Goal: Information Seeking & Learning: Learn about a topic

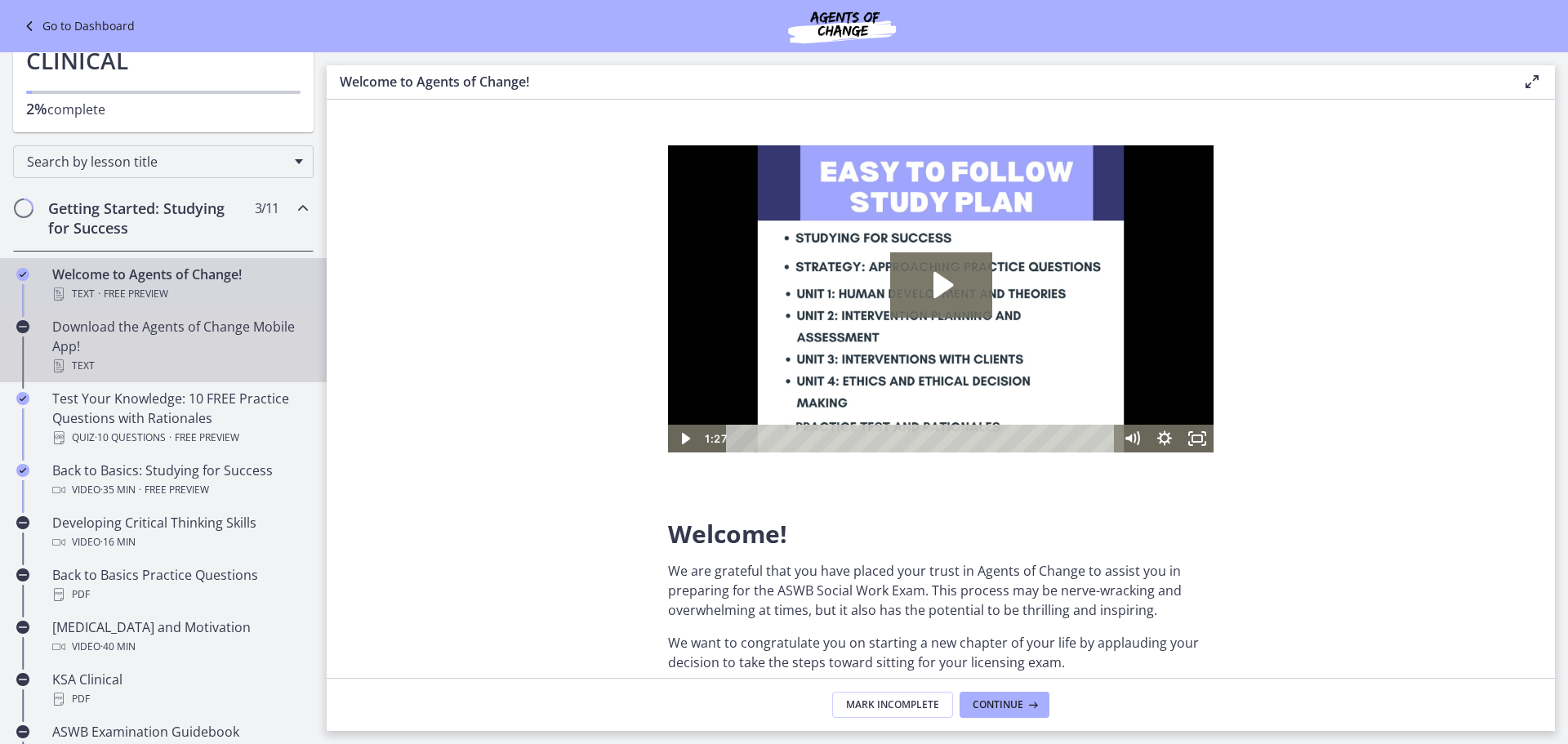
scroll to position [245, 0]
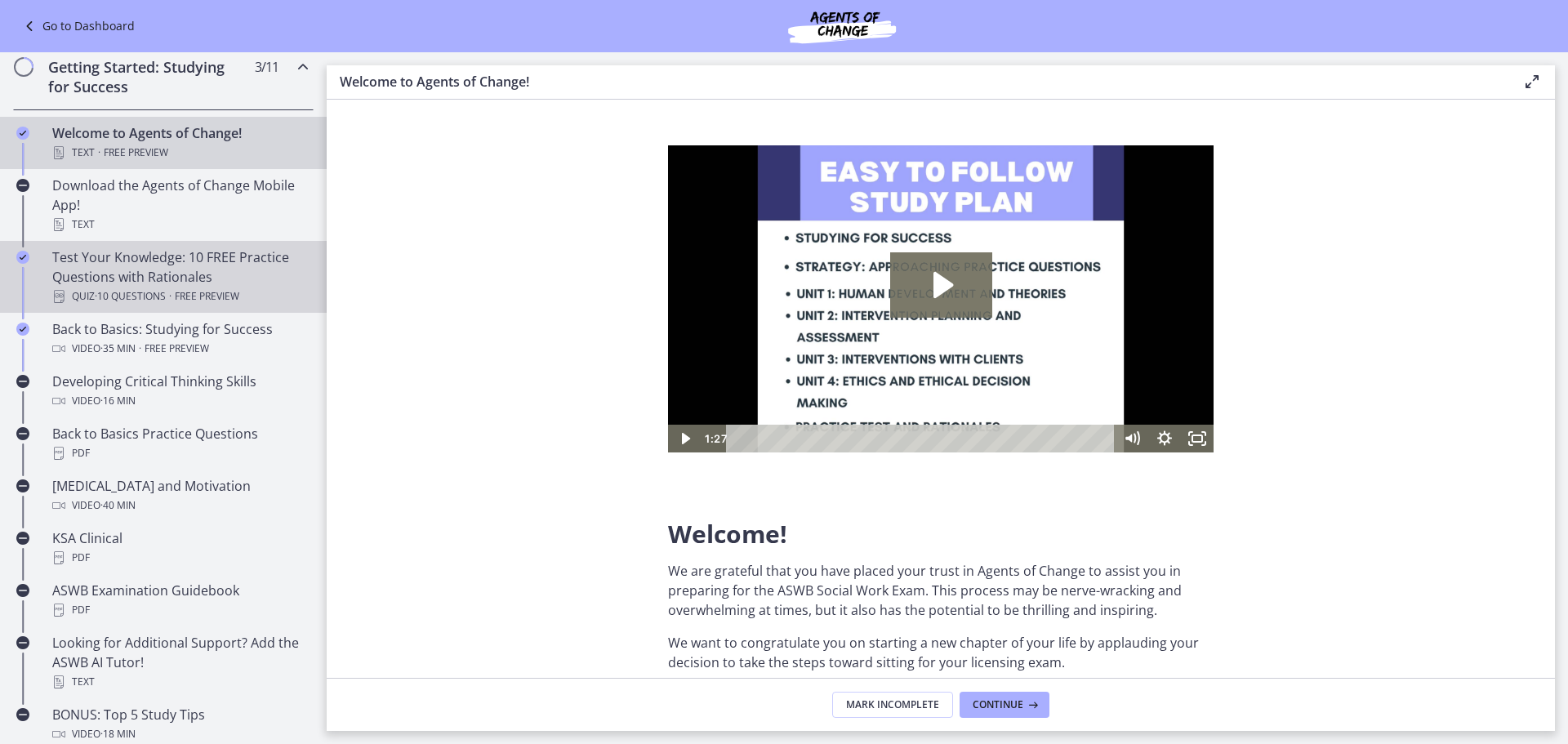
click at [181, 273] on div "Test Your Knowledge: 10 FREE Practice Questions with Rationales Quiz · 10 Quest…" at bounding box center [180, 277] width 254 height 59
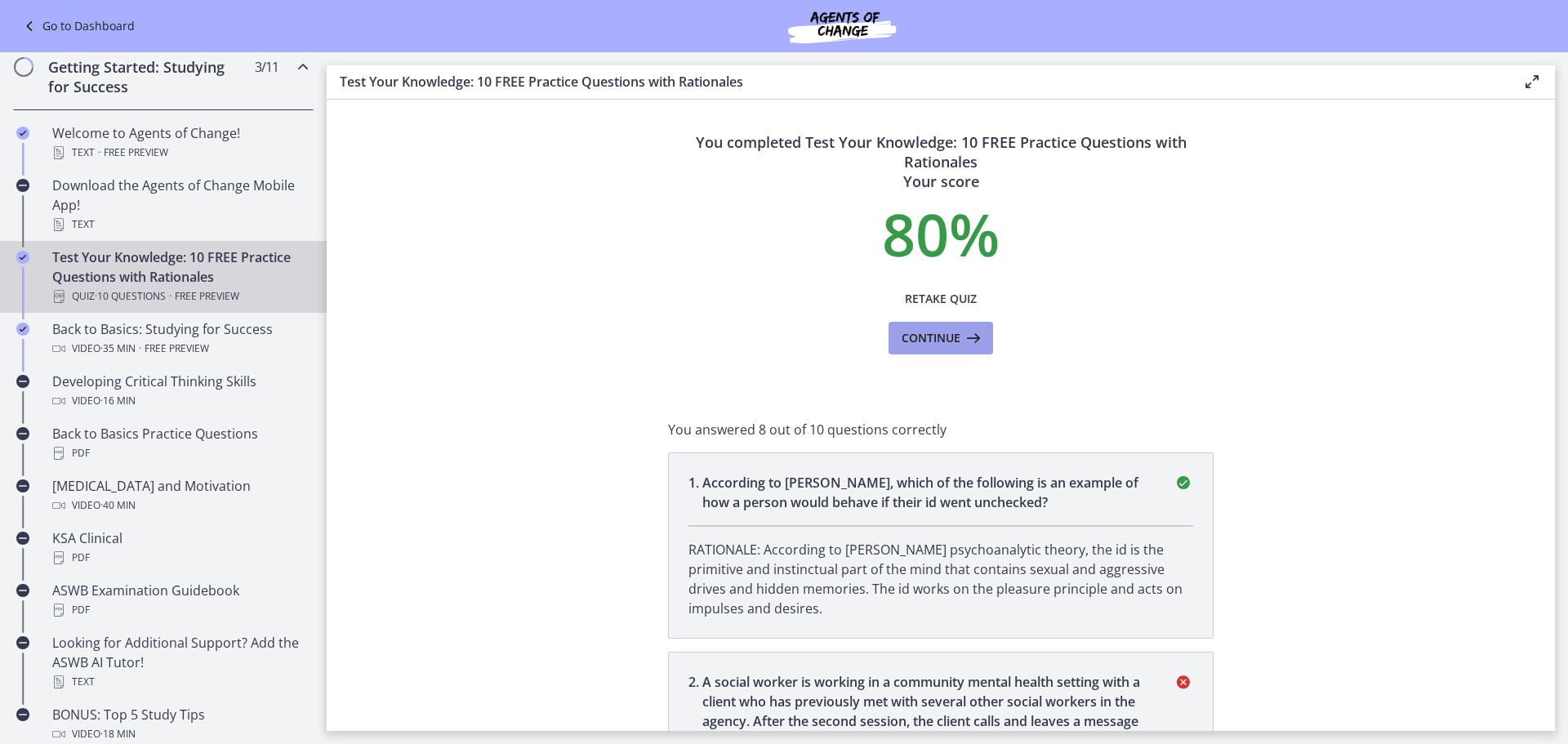
click at [925, 330] on span "Continue" at bounding box center [930, 338] width 59 height 20
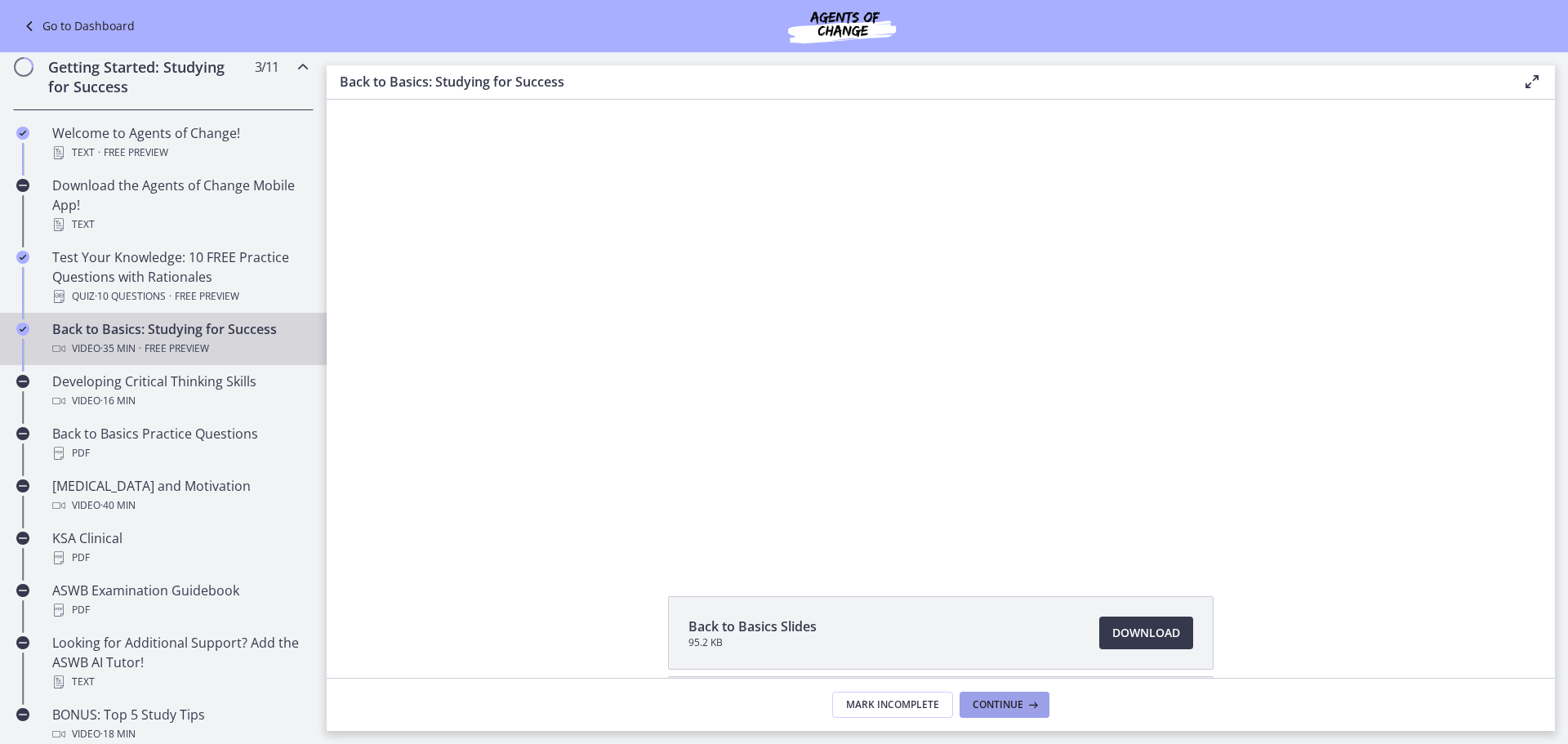
click at [997, 704] on span "Continue" at bounding box center [998, 705] width 51 height 13
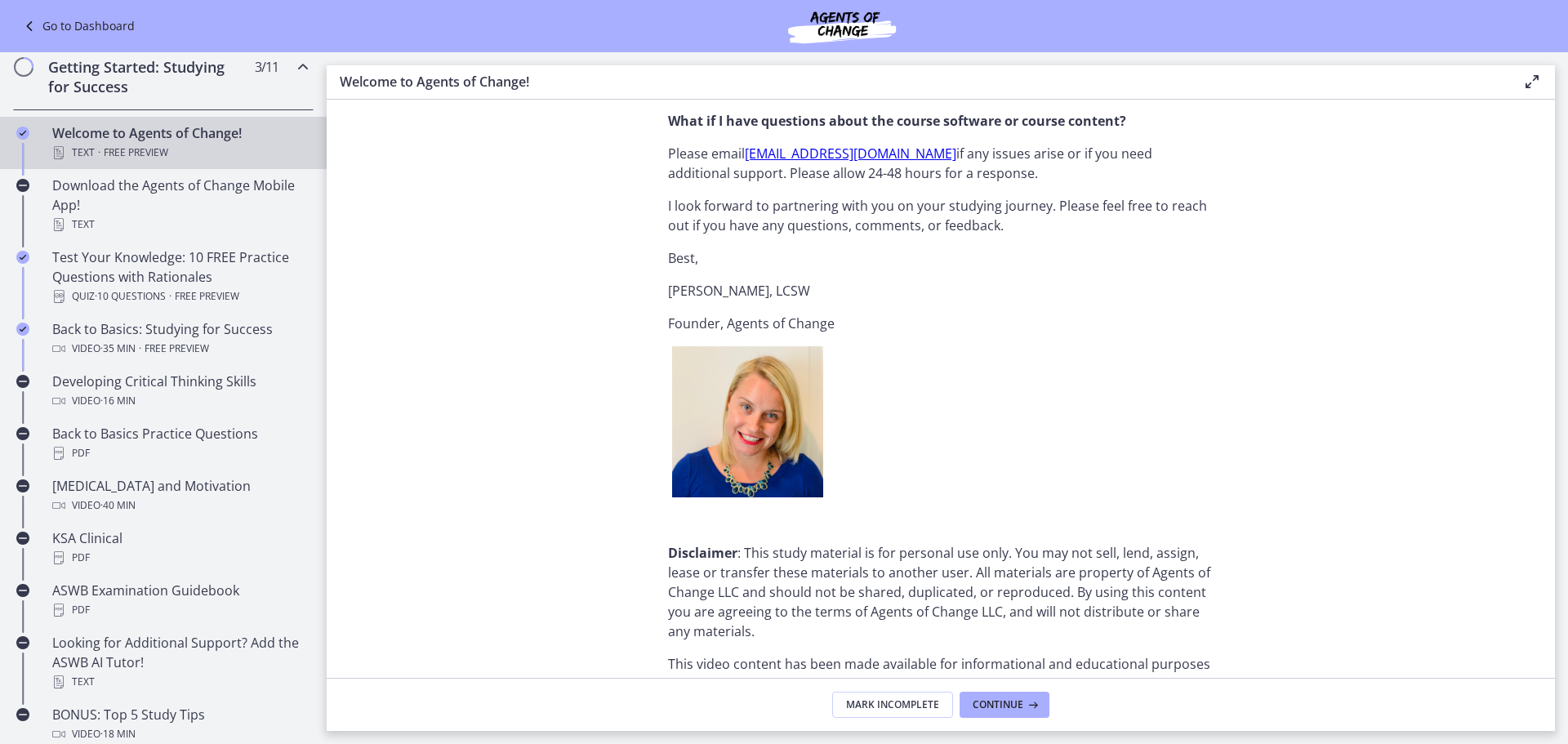
scroll to position [1966, 0]
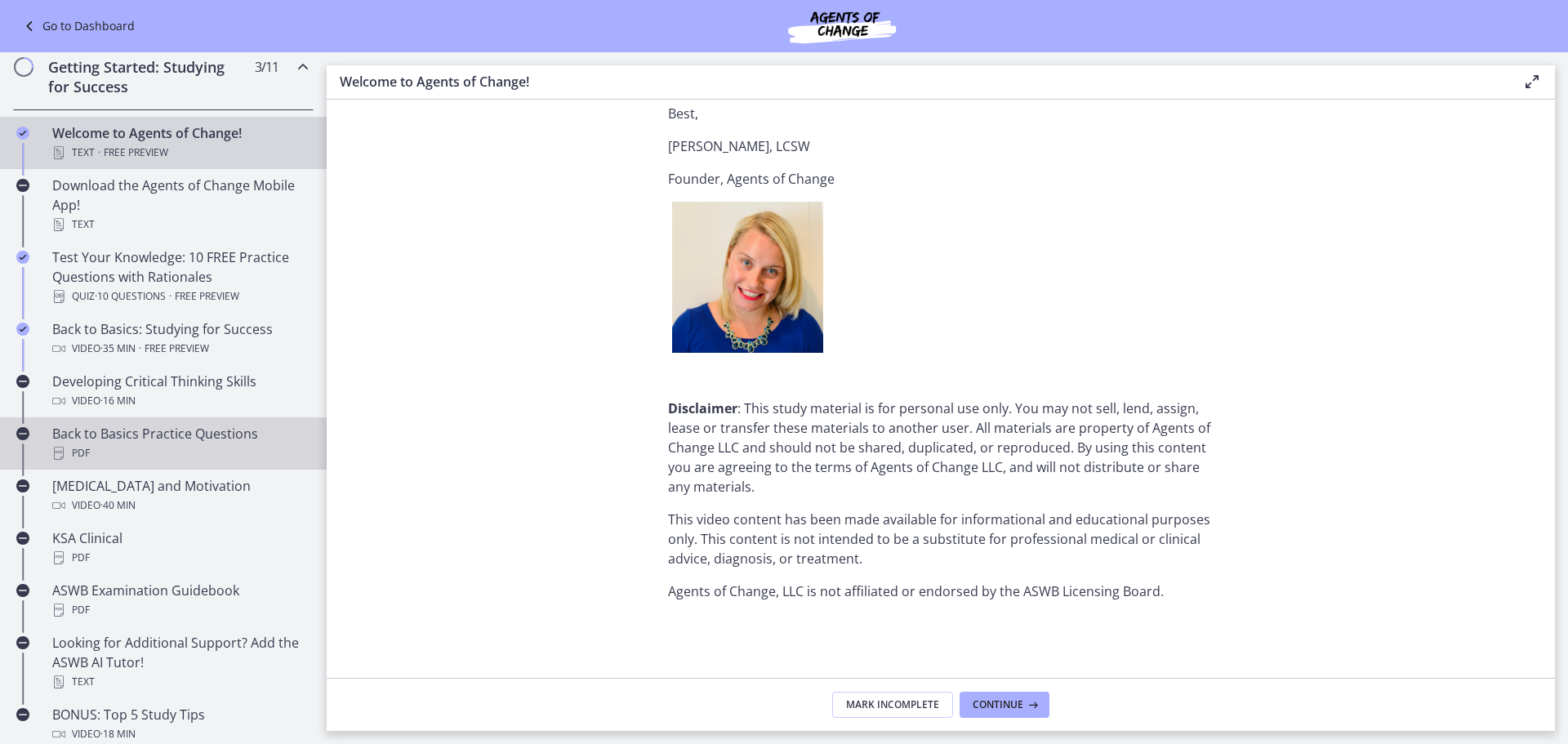
click at [229, 449] on div "PDF" at bounding box center [180, 453] width 254 height 20
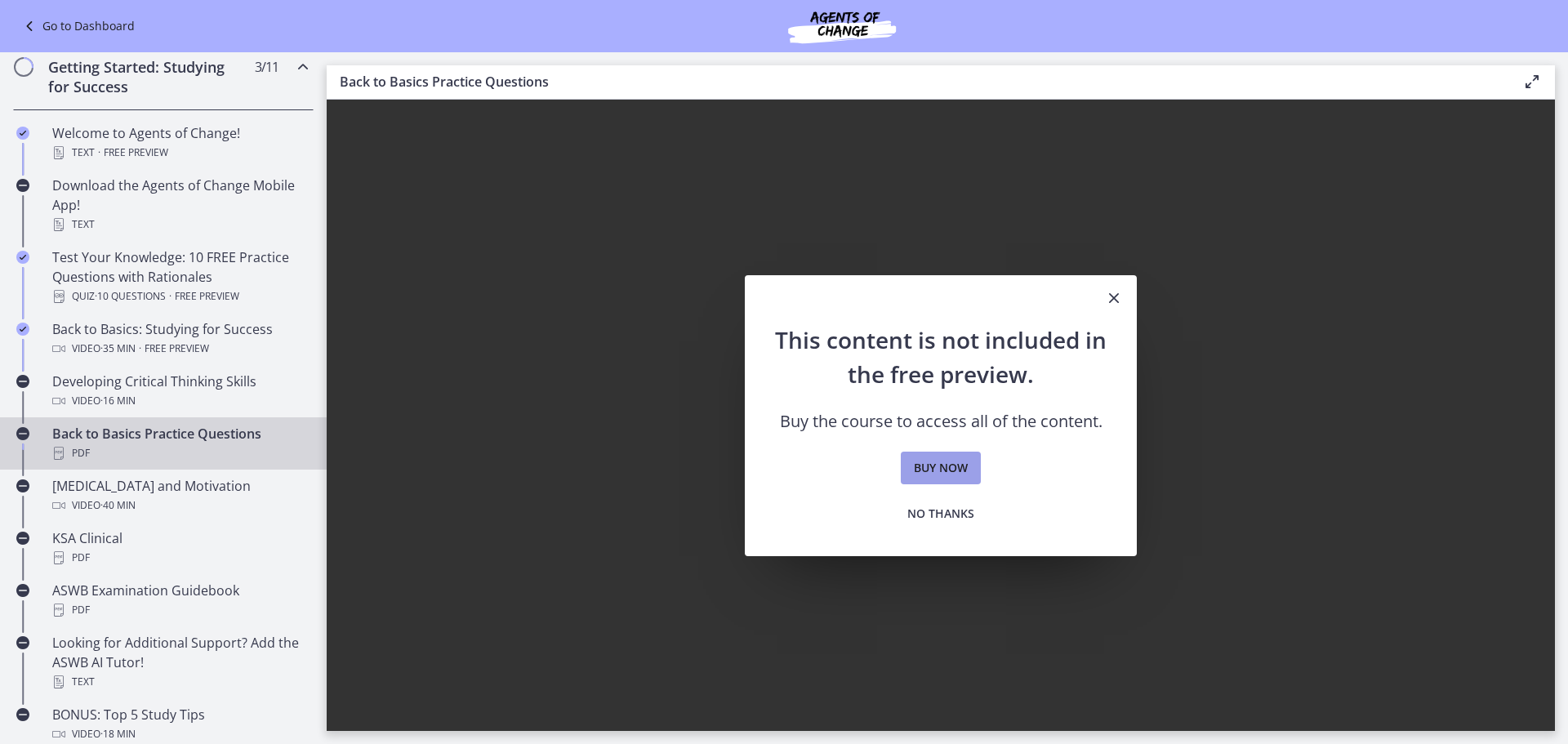
click at [946, 469] on span "Buy now" at bounding box center [940, 468] width 54 height 20
